Goal: Information Seeking & Learning: Find specific fact

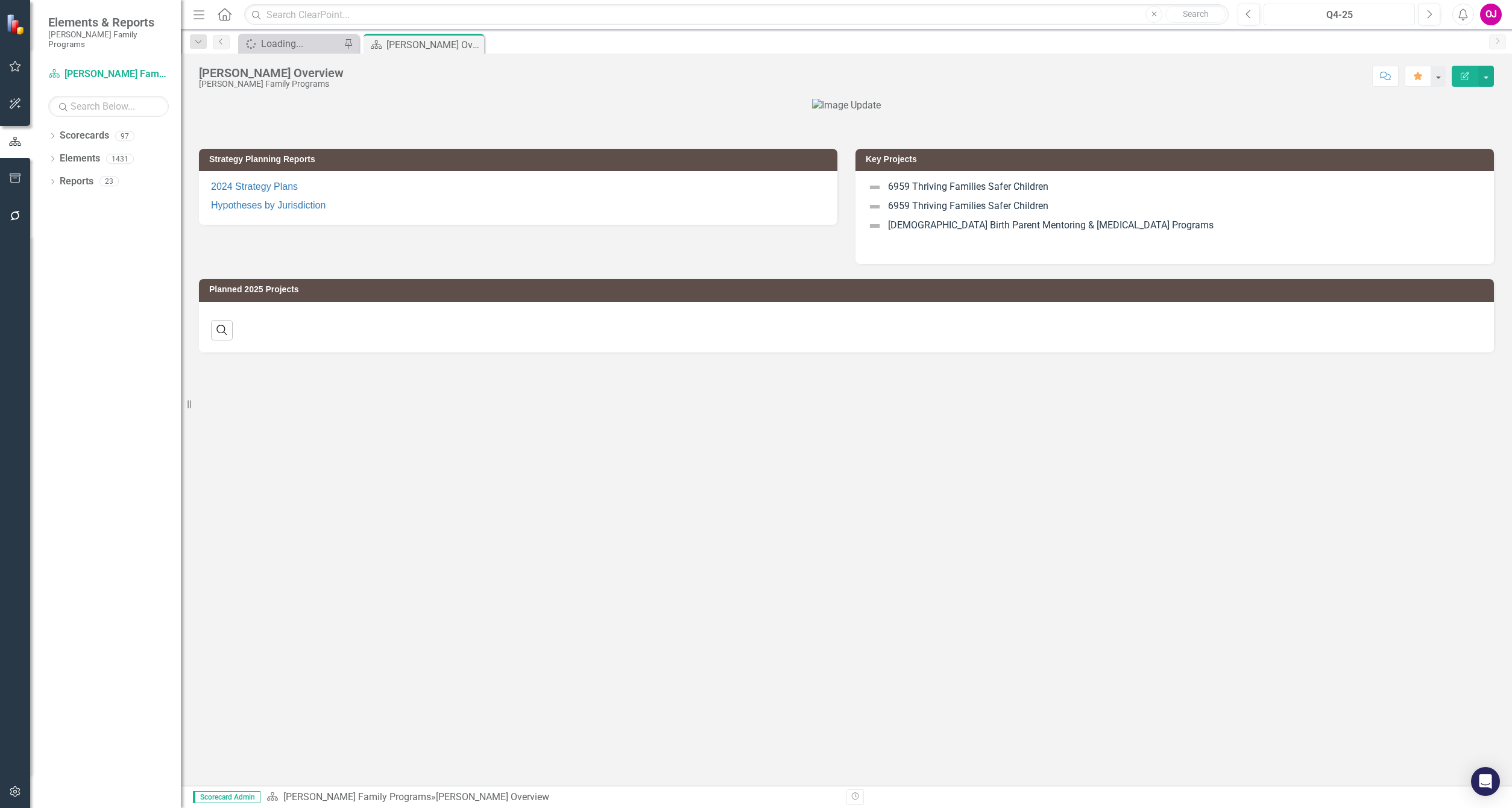
click at [1341, 18] on div "Q4-25" at bounding box center [1339, 16] width 143 height 15
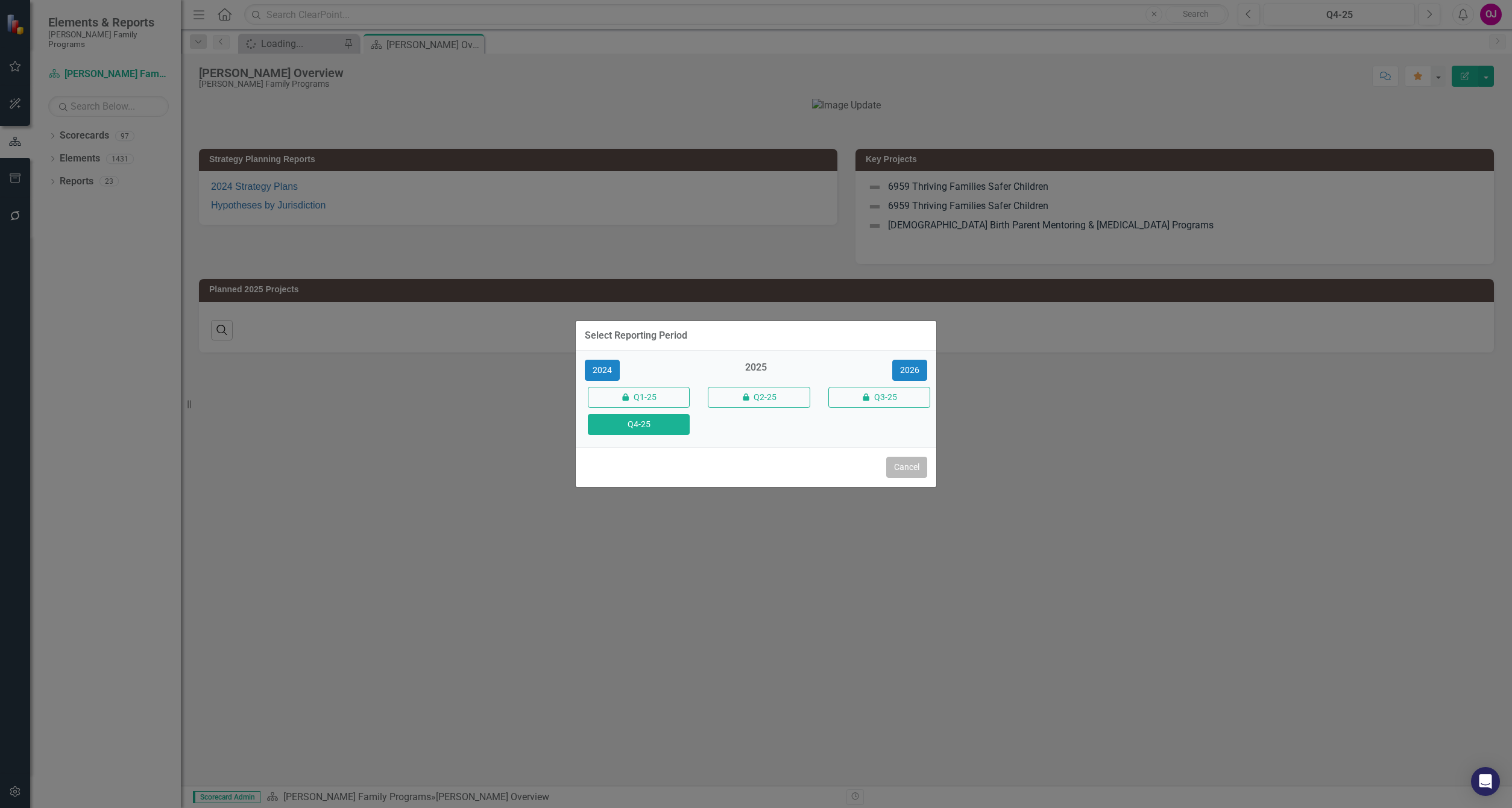
click at [899, 470] on button "Cancel" at bounding box center [906, 467] width 41 height 21
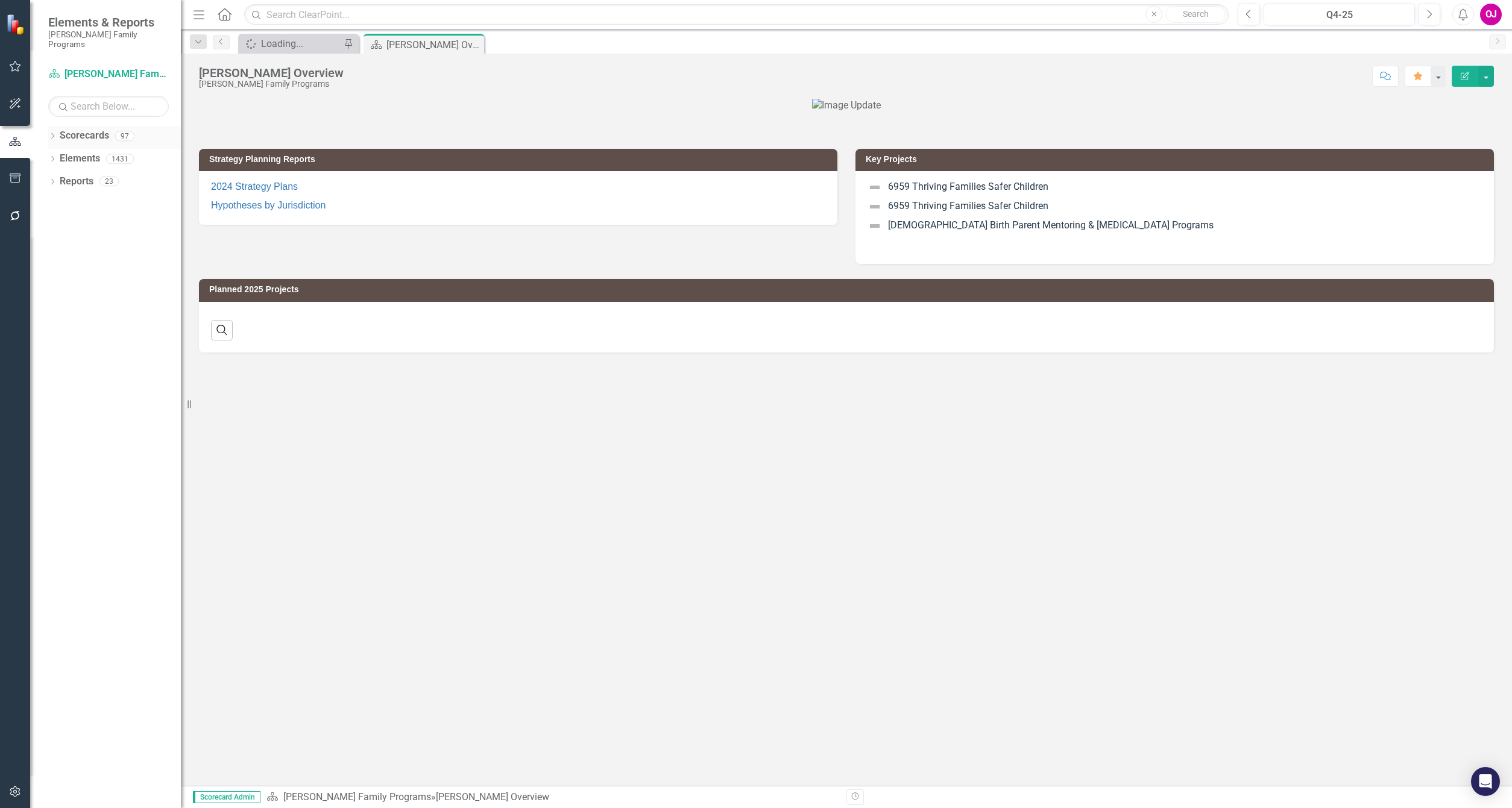
click at [49, 134] on icon "Dropdown" at bounding box center [52, 136] width 8 height 6
click at [56, 155] on icon "Dropdown" at bounding box center [59, 158] width 9 height 7
click at [69, 199] on div "Dropdown" at bounding box center [70, 204] width 9 height 10
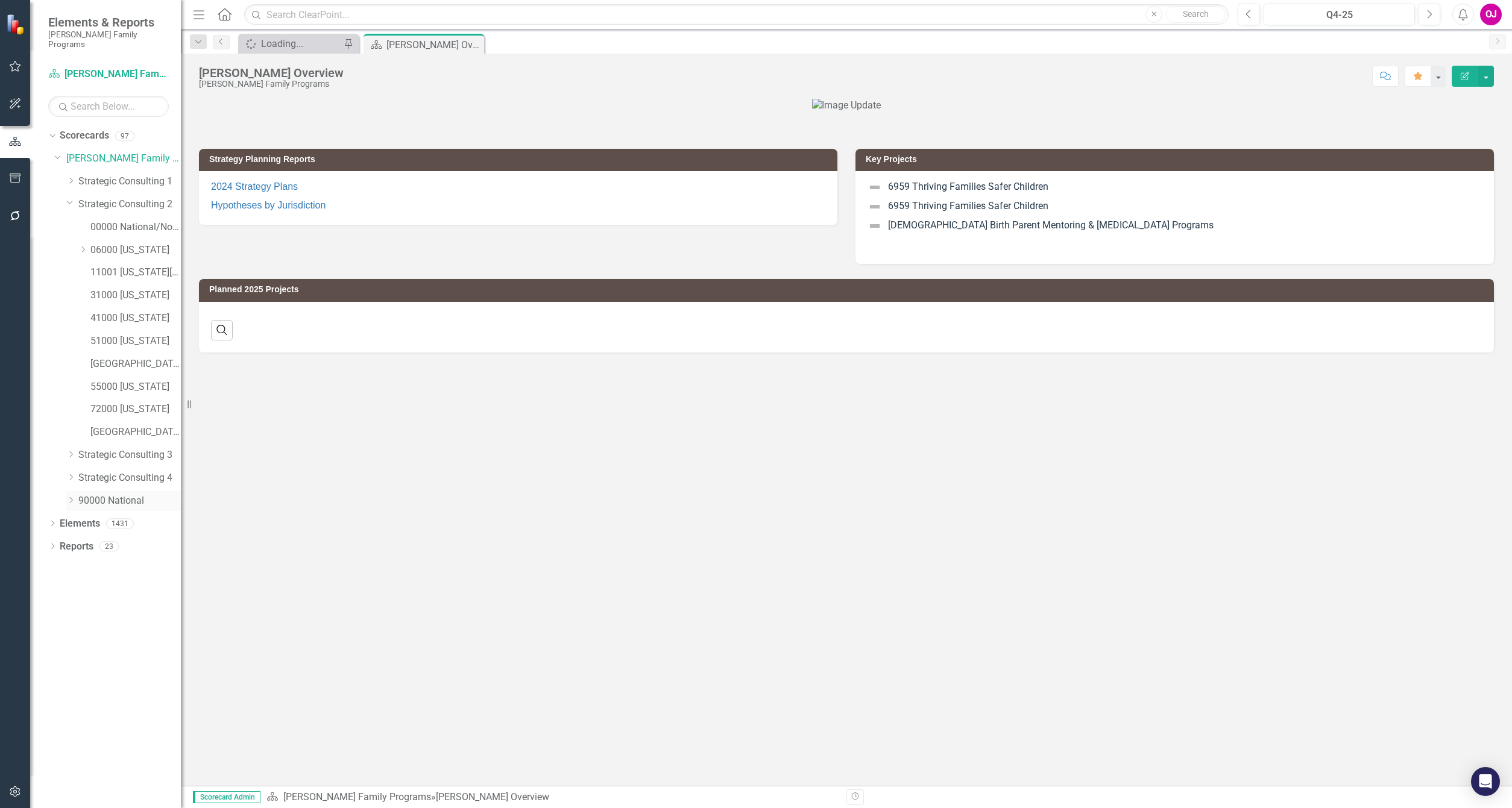
click at [68, 497] on icon "Dropdown" at bounding box center [70, 501] width 9 height 7
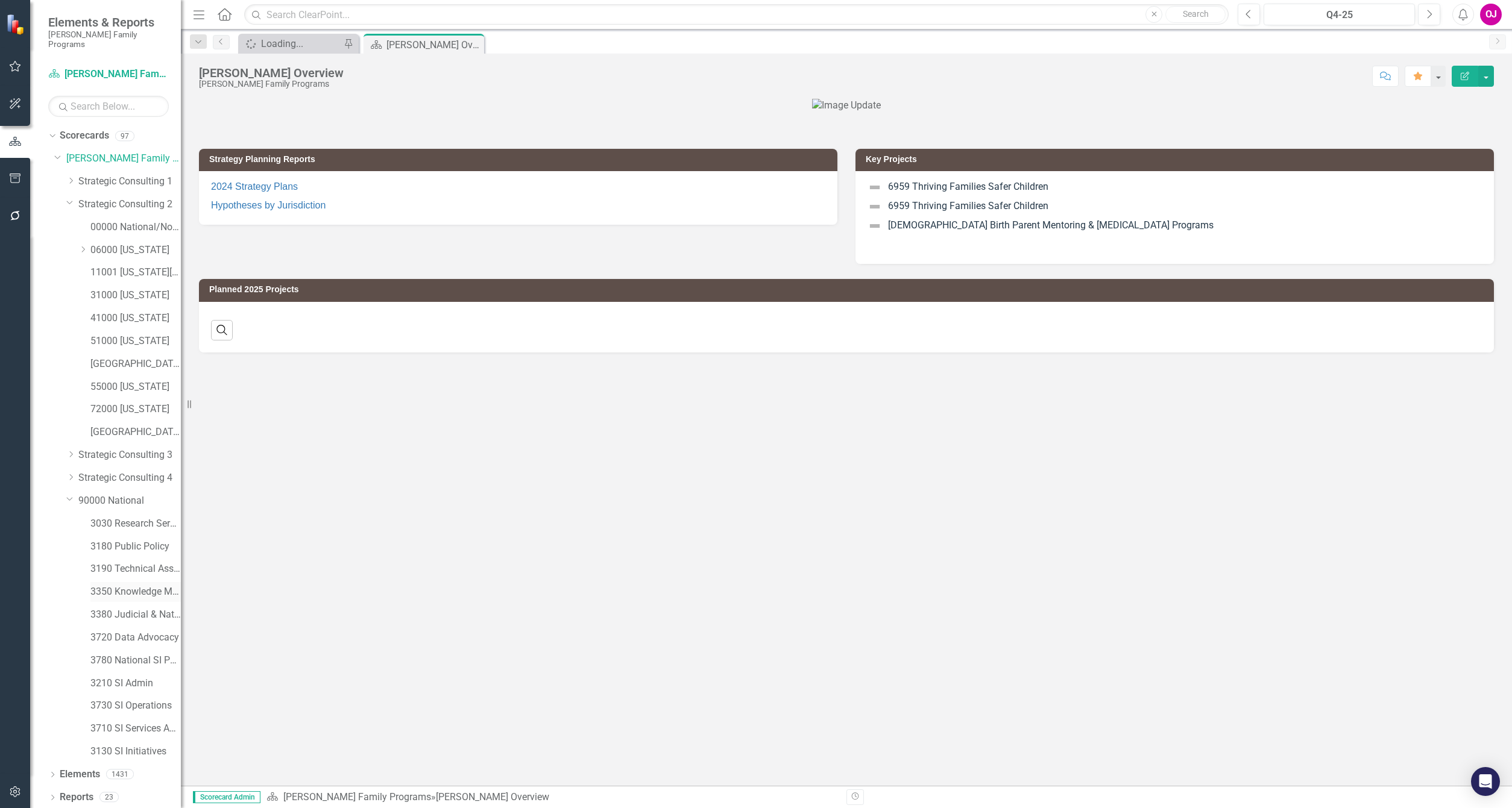
click at [116, 586] on link "3350 Knowledge Management" at bounding box center [135, 592] width 91 height 14
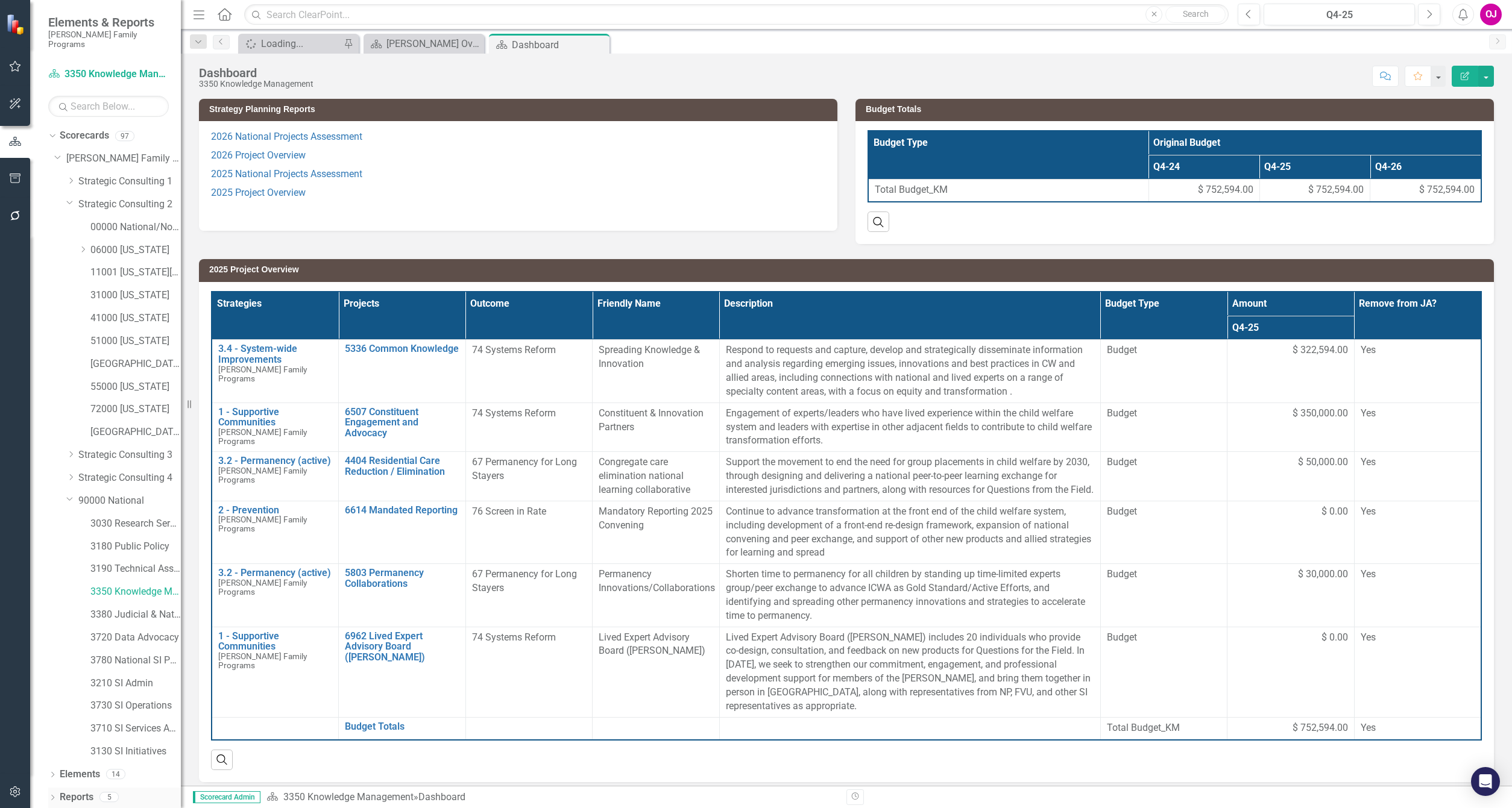
click at [52, 796] on icon "Dropdown" at bounding box center [52, 799] width 8 height 6
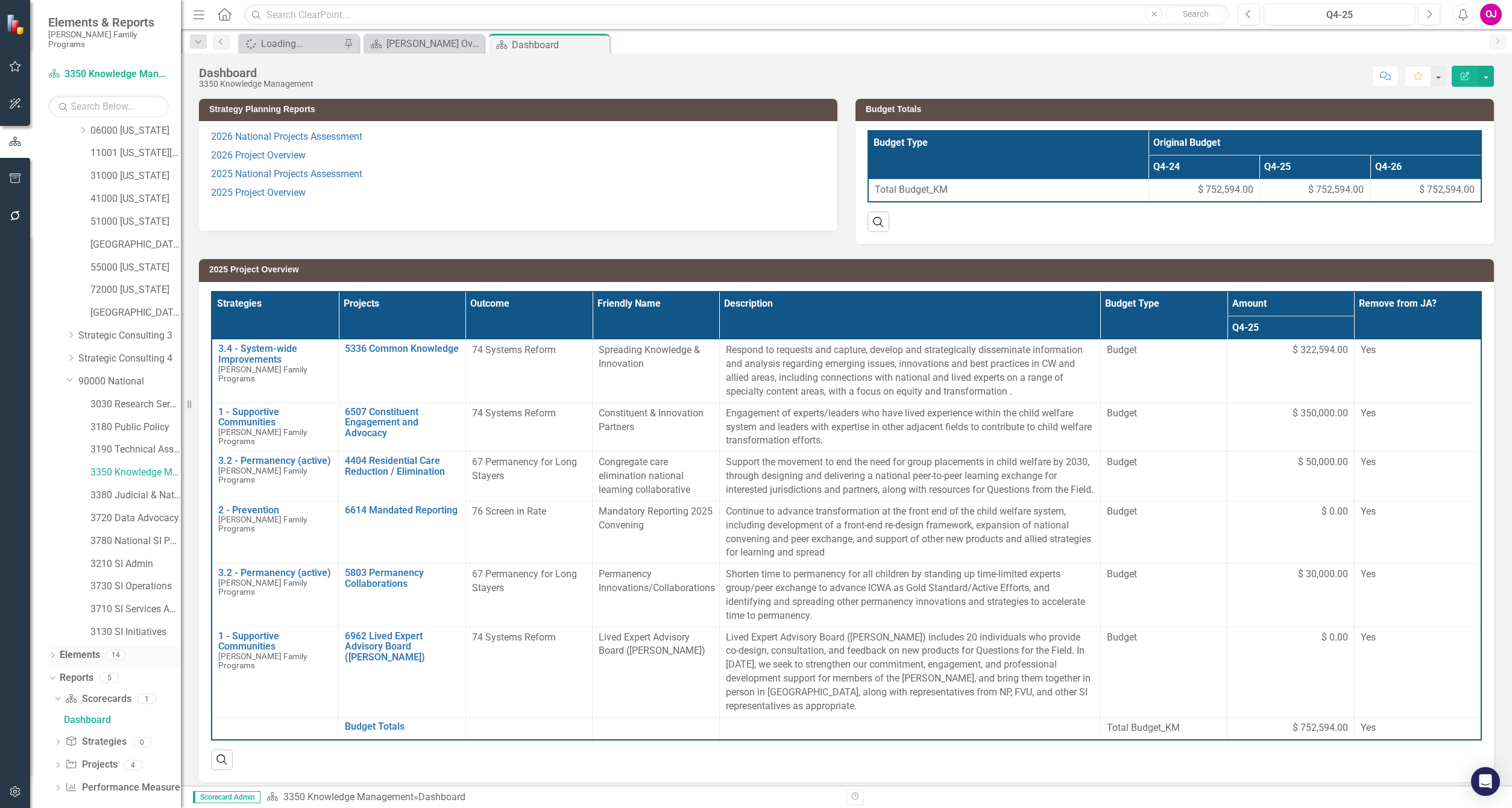
scroll to position [120, 0]
click at [54, 762] on icon "Dropdown" at bounding box center [58, 765] width 8 height 6
click at [120, 760] on div "2026 Project Overview" at bounding box center [123, 765] width 117 height 11
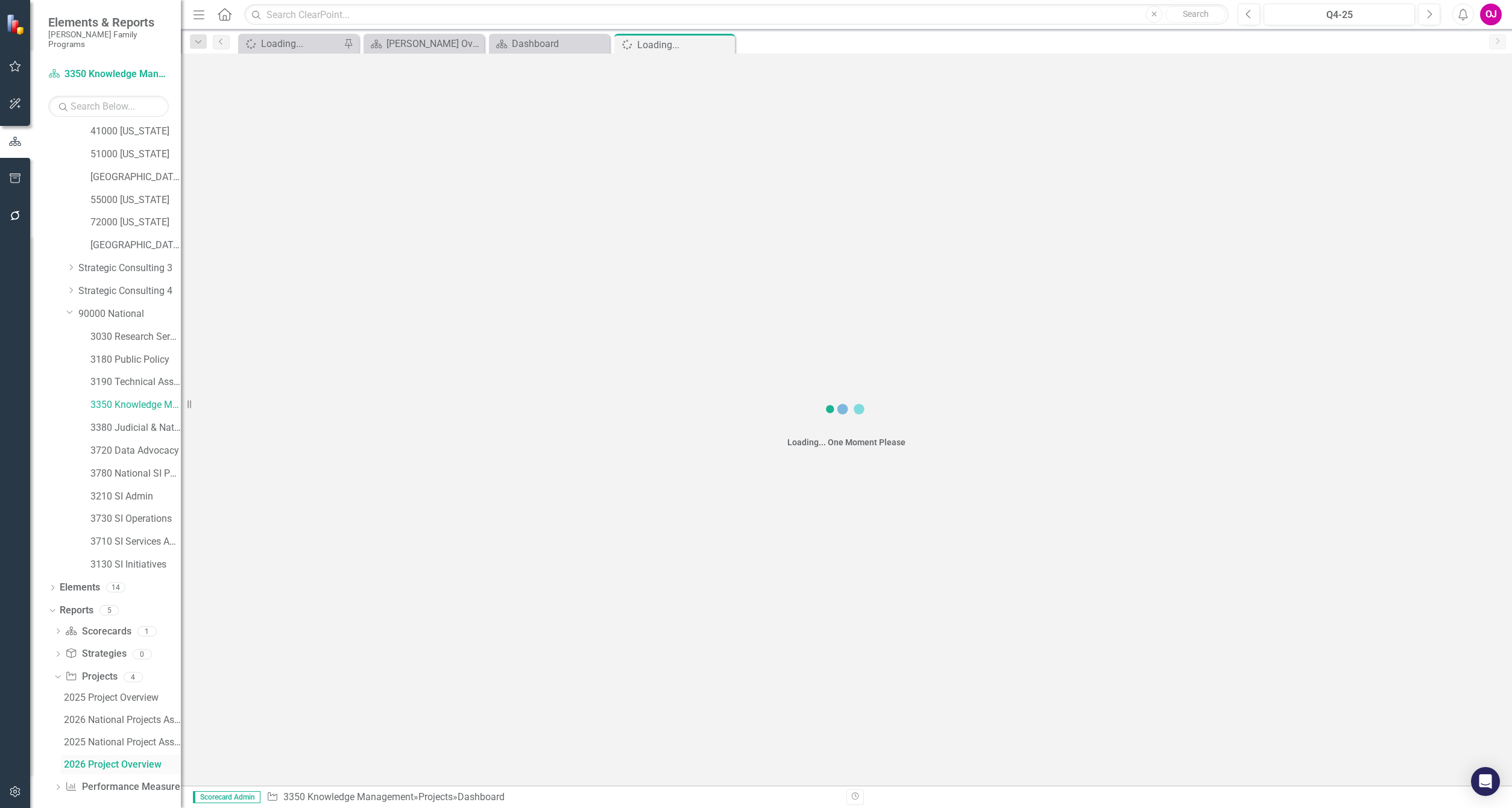
scroll to position [144, 0]
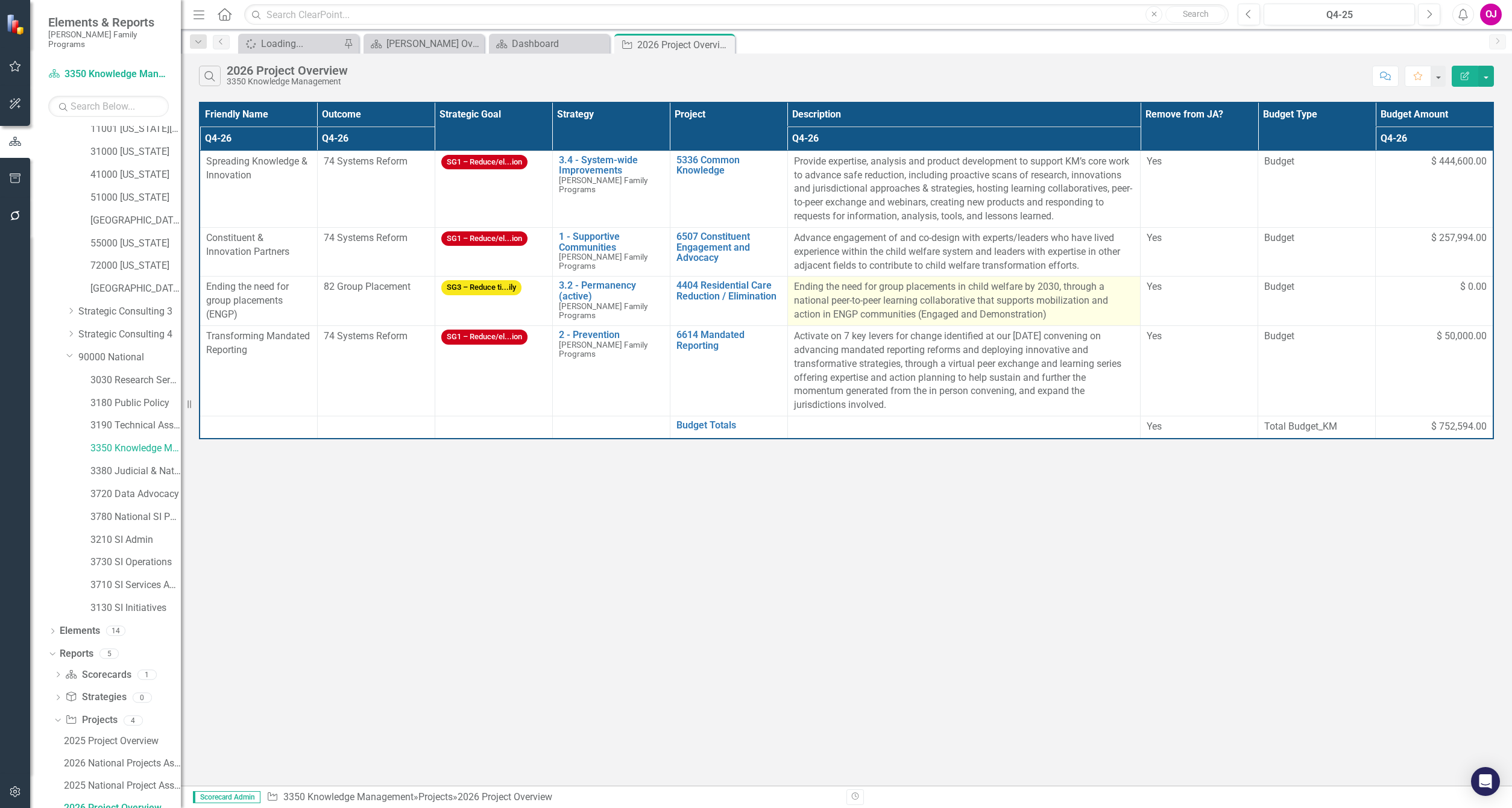
click at [962, 303] on p "Ending the need for group placements in child welfare by 2030, through a nation…" at bounding box center [965, 300] width 340 height 41
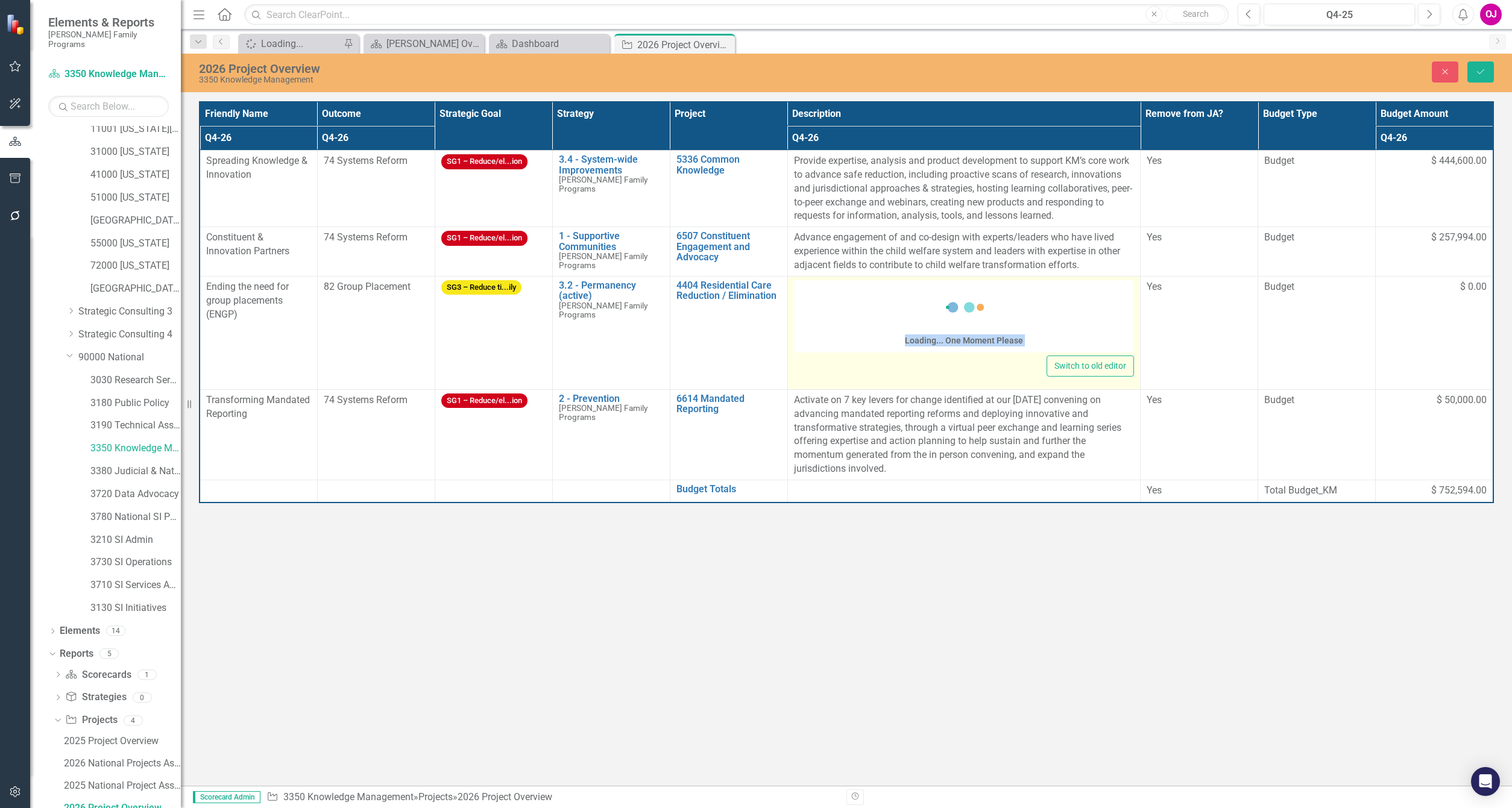
click at [962, 303] on icon at bounding box center [964, 307] width 49 height 48
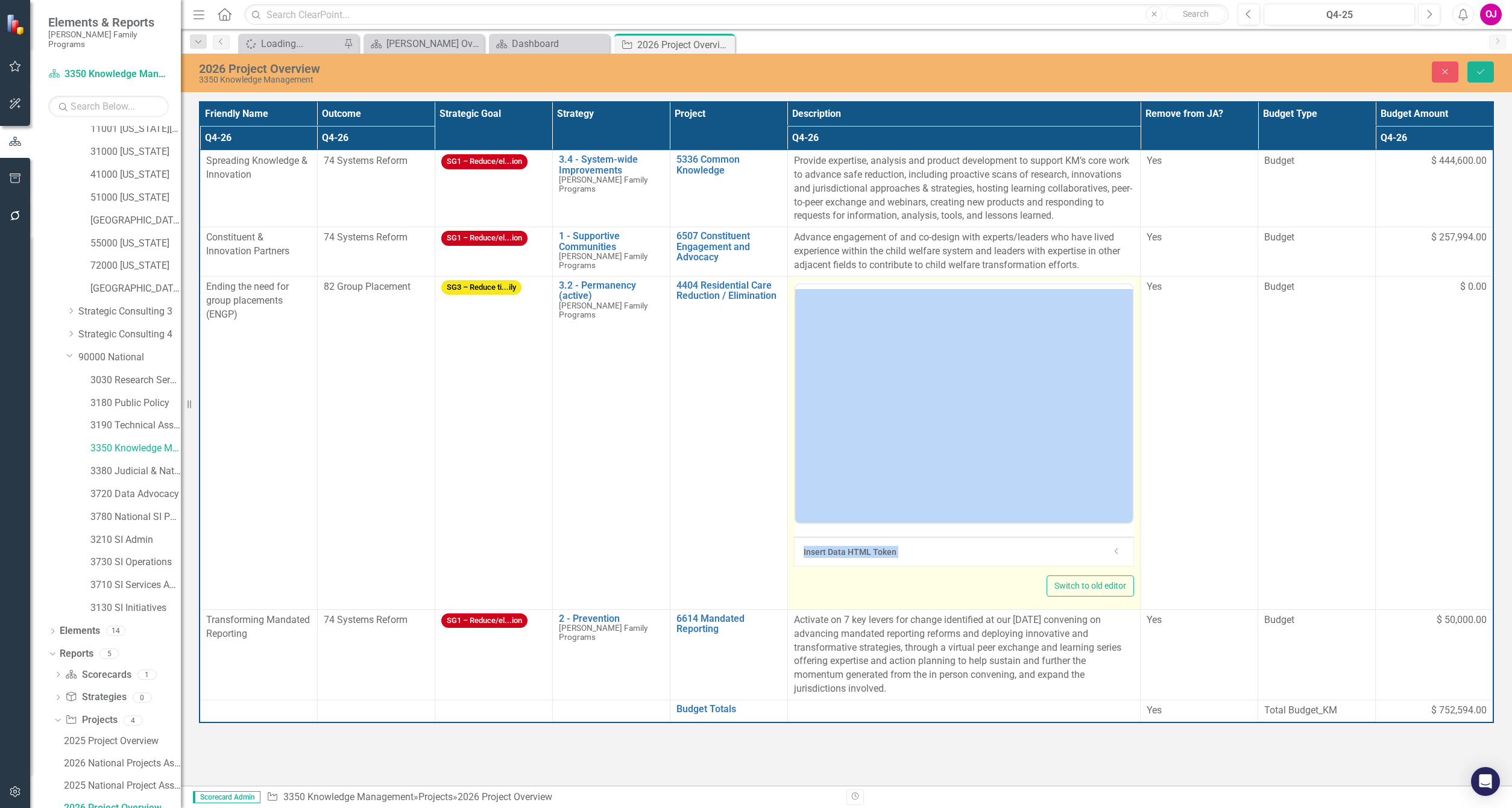
scroll to position [0, 0]
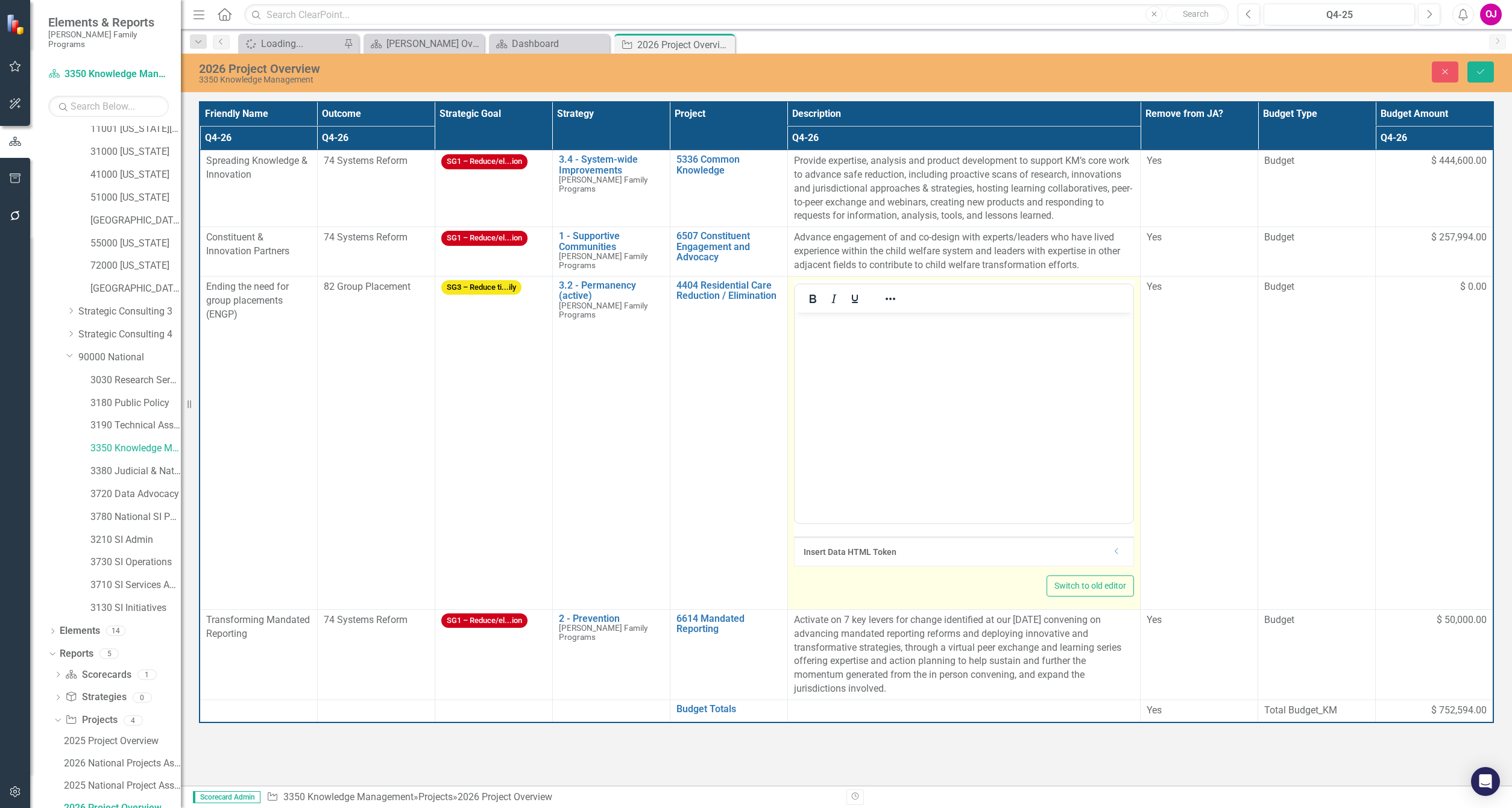
drag, startPoint x: 1757, startPoint y: 615, endPoint x: 966, endPoint y: 415, distance: 815.9
click at [966, 415] on body "Rich Text Area. Press ALT-0 for help." at bounding box center [963, 403] width 338 height 181
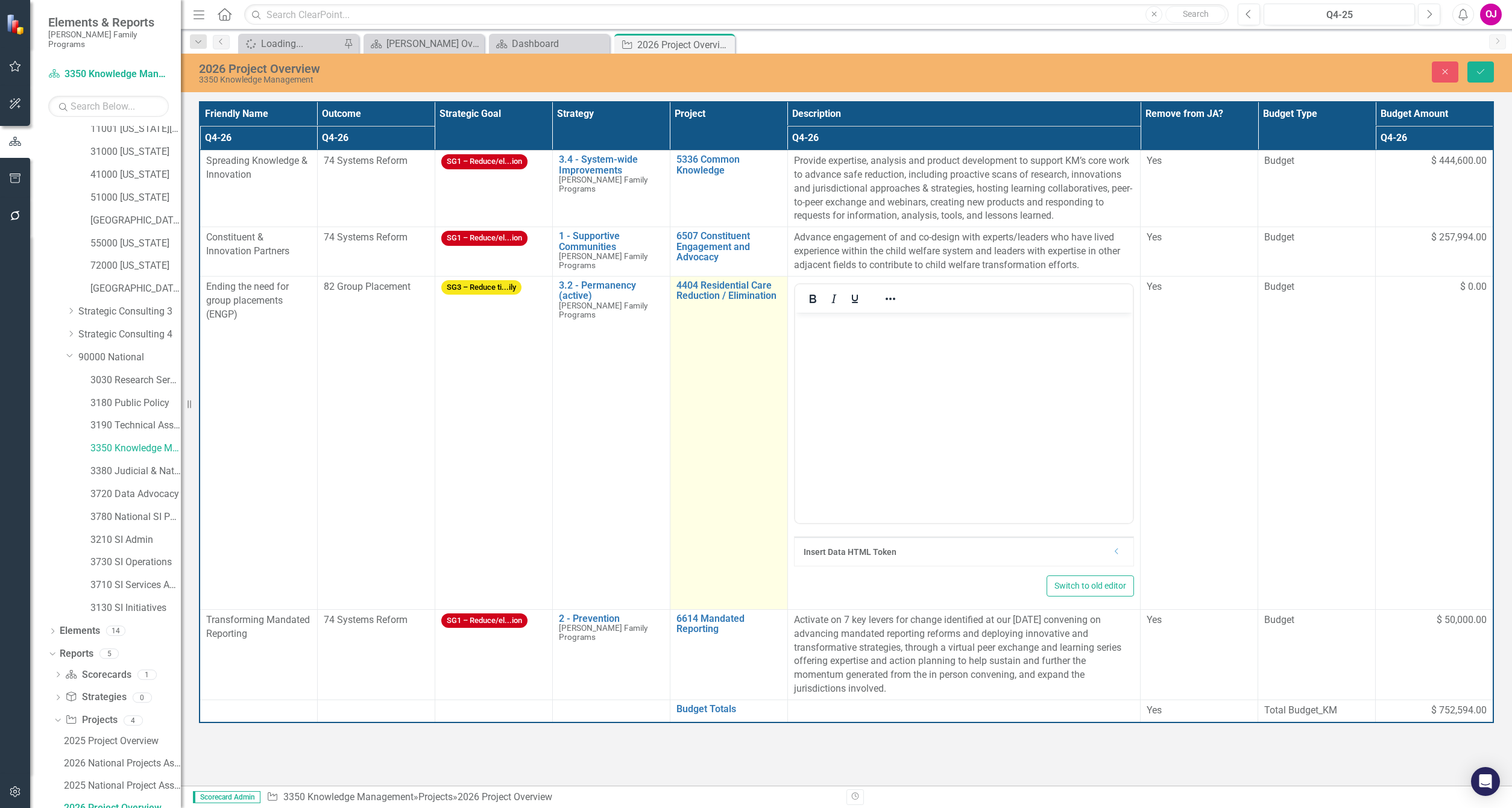
click at [745, 443] on td "4404 Residential Care Reduction / Elimination Edit Edit Project Link Open Eleme…" at bounding box center [729, 443] width 117 height 333
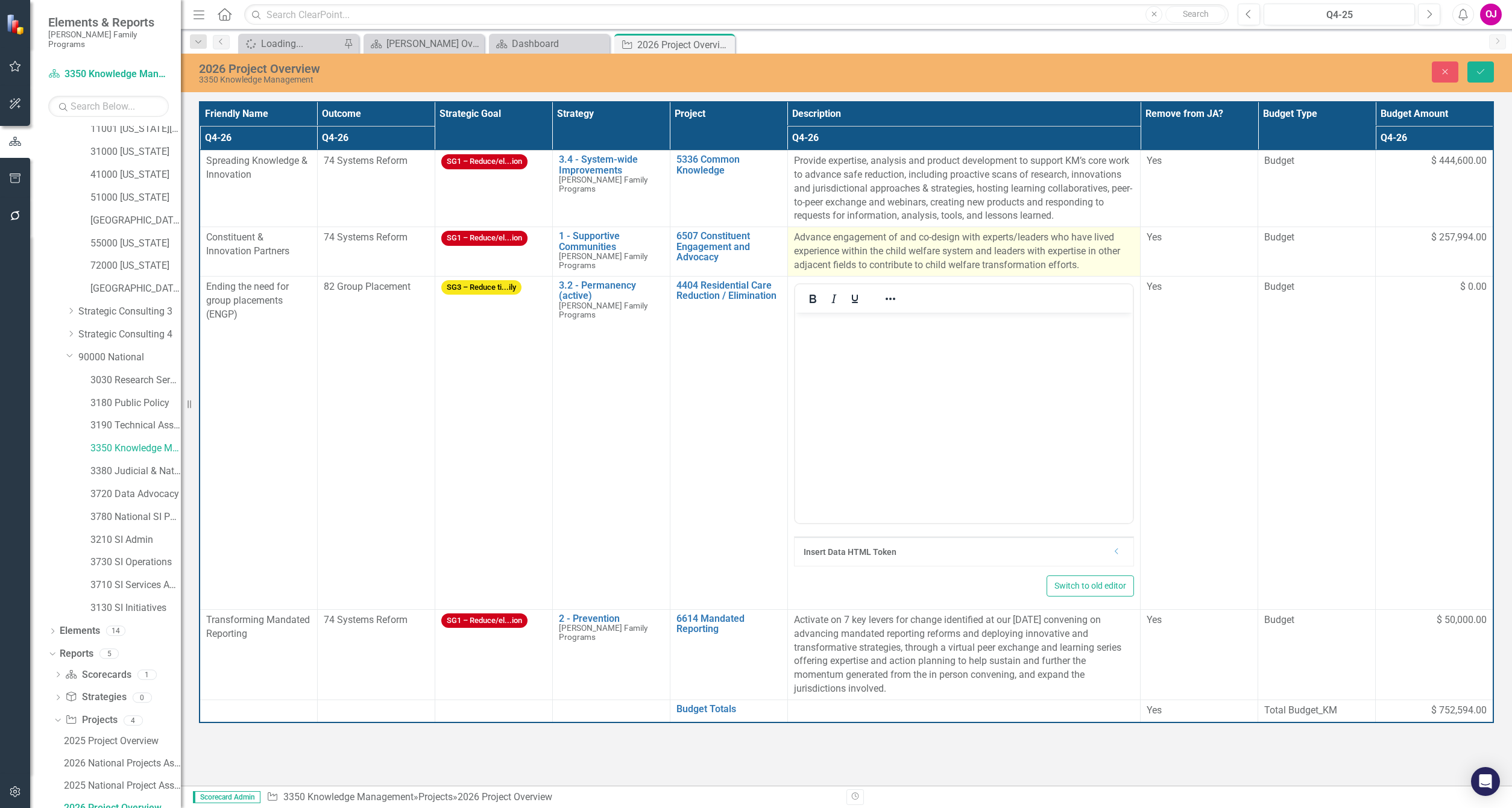
click at [837, 261] on p "Advance engagement of and co-design with experts/leaders who have lived experie…" at bounding box center [965, 251] width 340 height 41
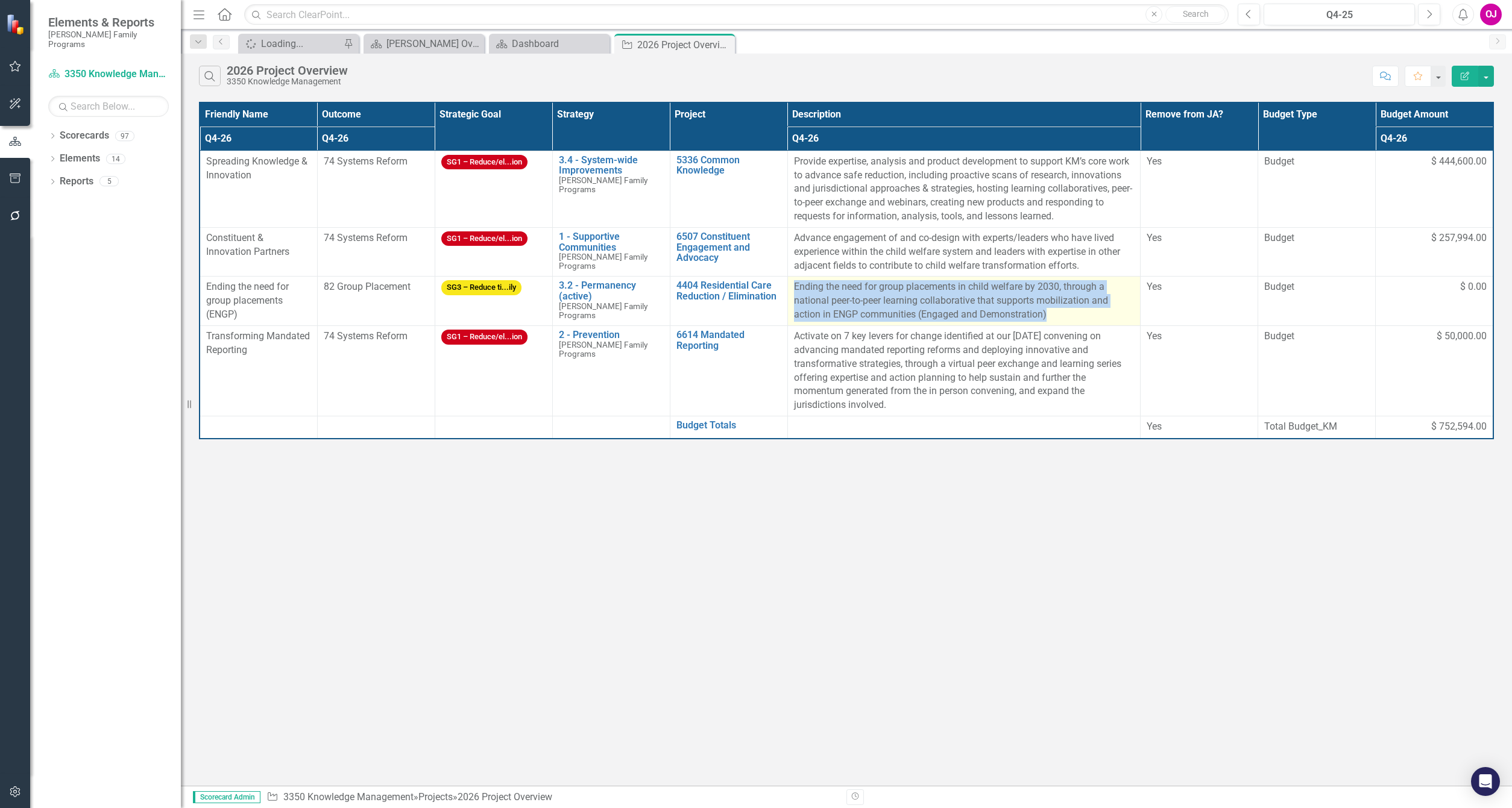
drag, startPoint x: 1052, startPoint y: 318, endPoint x: 791, endPoint y: 290, distance: 262.5
click at [791, 290] on td "Ending the need for group placements in child welfare by 2030, through a nation…" at bounding box center [963, 301] width 352 height 49
drag, startPoint x: 791, startPoint y: 290, endPoint x: 813, endPoint y: 305, distance: 26.6
copy p "Ending the need for group placements in child welfare by 2030, through a nation…"
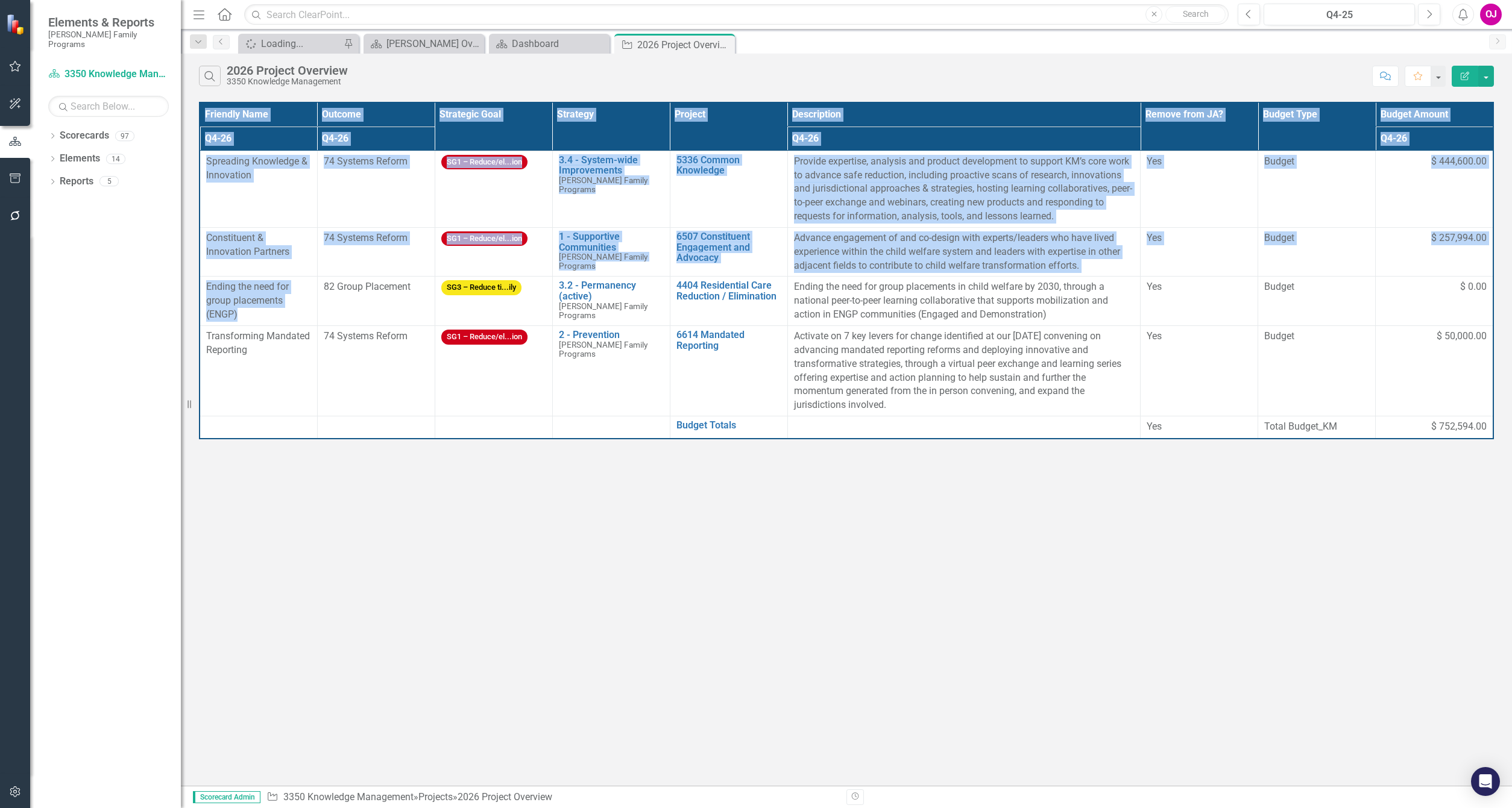
drag, startPoint x: 241, startPoint y: 317, endPoint x: 198, endPoint y: 288, distance: 51.9
click at [198, 288] on div "Friendly Name Outcome Strategic Goal Strategy Project Description Remove from J…" at bounding box center [847, 270] width 1331 height 343
drag, startPoint x: 198, startPoint y: 288, endPoint x: 226, endPoint y: 300, distance: 30.5
click at [226, 299] on span "Ending the need for group placements (ENGP)" at bounding box center [247, 300] width 82 height 39
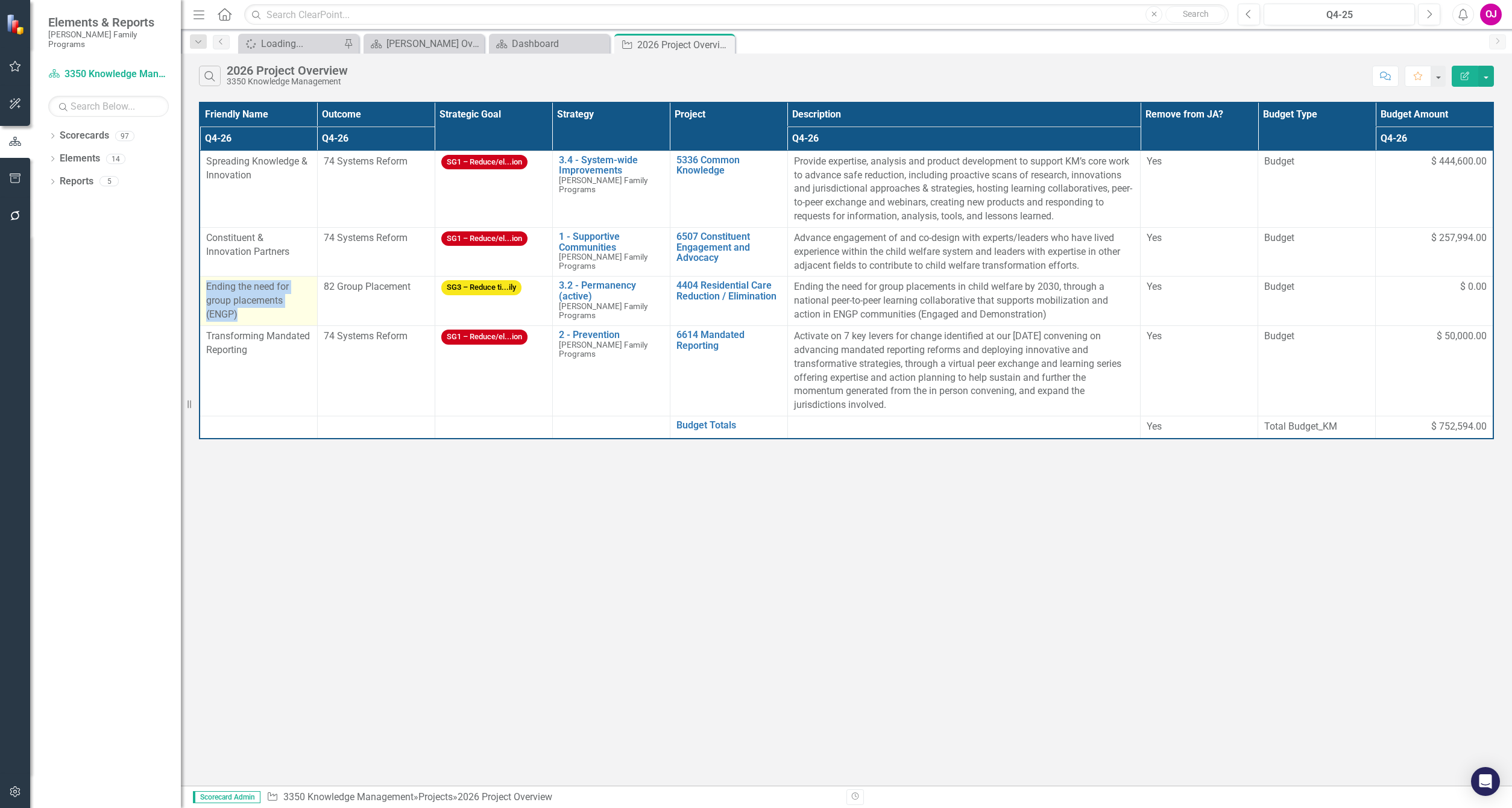
drag, startPoint x: 241, startPoint y: 313, endPoint x: 203, endPoint y: 292, distance: 43.4
click at [203, 292] on td "Ending the need for group placements (ENGP)" at bounding box center [258, 301] width 117 height 49
drag, startPoint x: 203, startPoint y: 292, endPoint x: 230, endPoint y: 296, distance: 27.3
copy span "Ending the need for group placements (ENGP)"
